Goal: Information Seeking & Learning: Learn about a topic

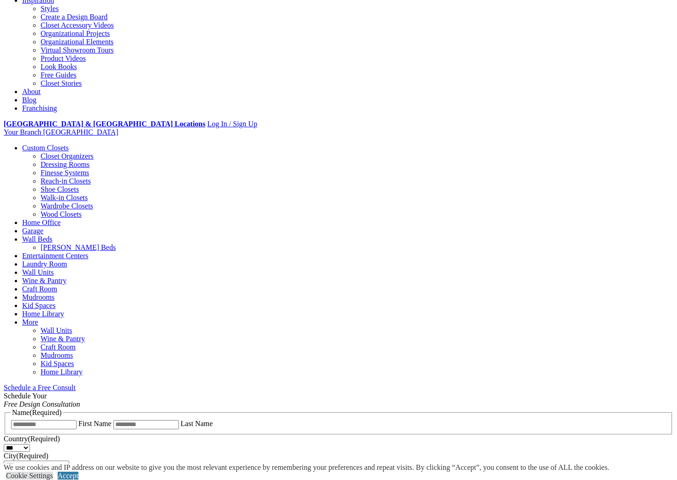
scroll to position [46, 0]
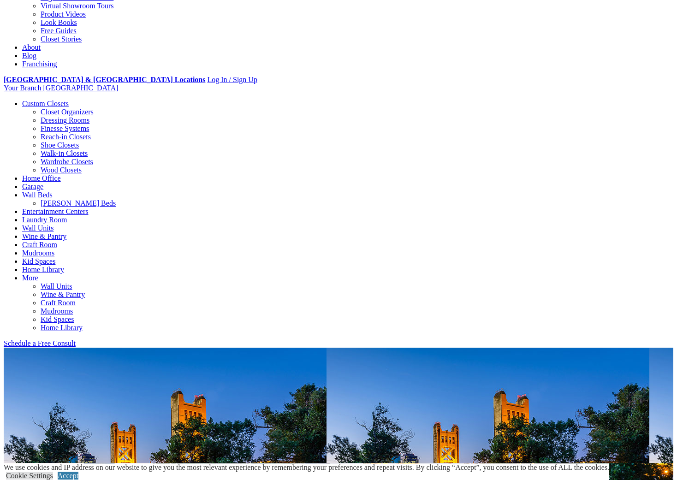
scroll to position [231, 0]
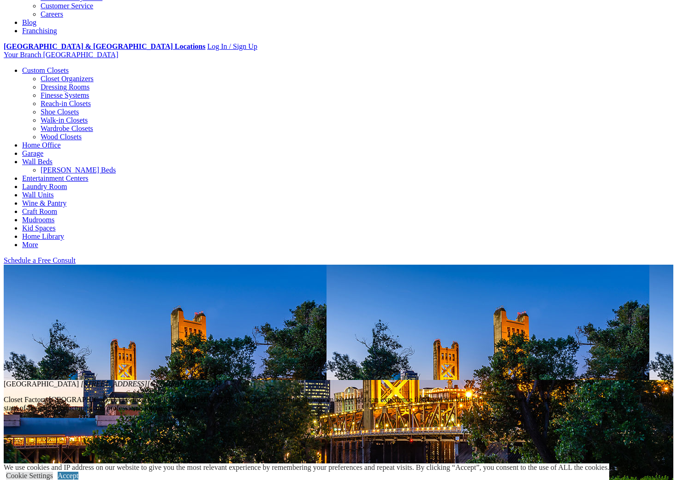
click at [63, 18] on link "Careers" at bounding box center [52, 14] width 23 height 8
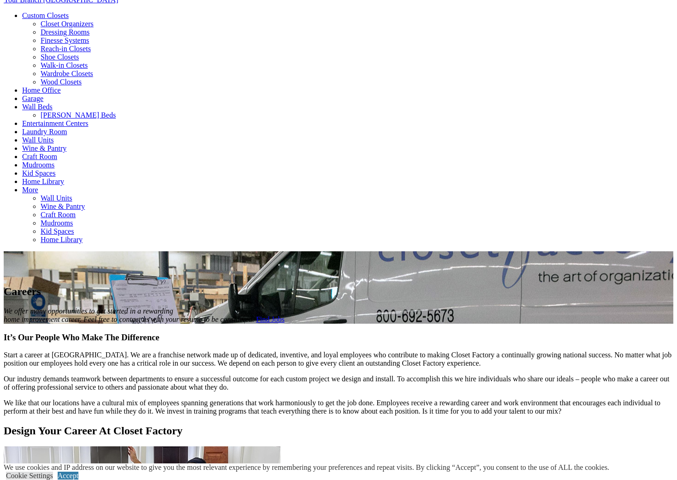
scroll to position [369, 0]
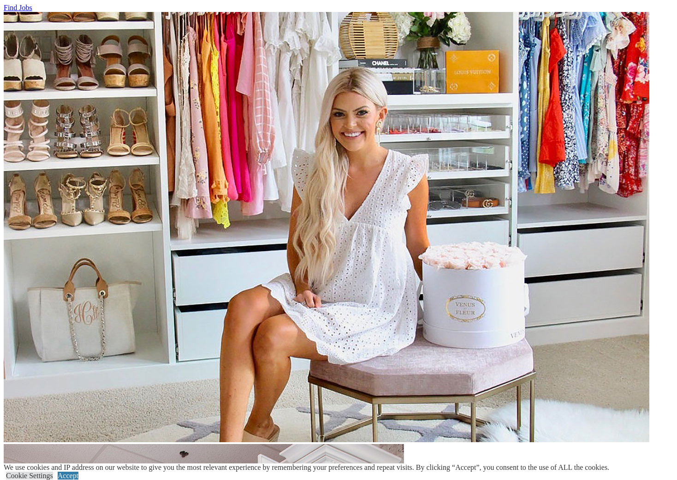
scroll to position [1291, 0]
